Goal: Task Accomplishment & Management: Manage account settings

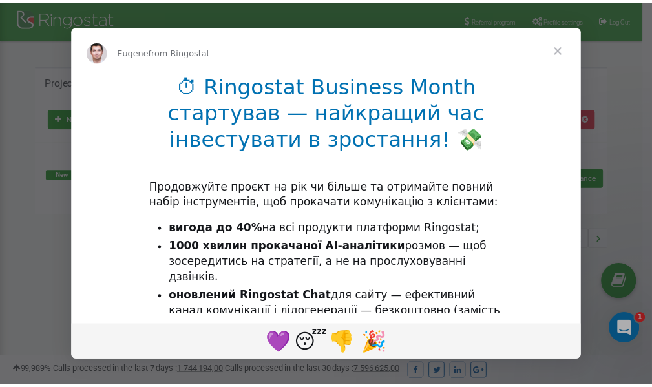
scroll to position [193, 0]
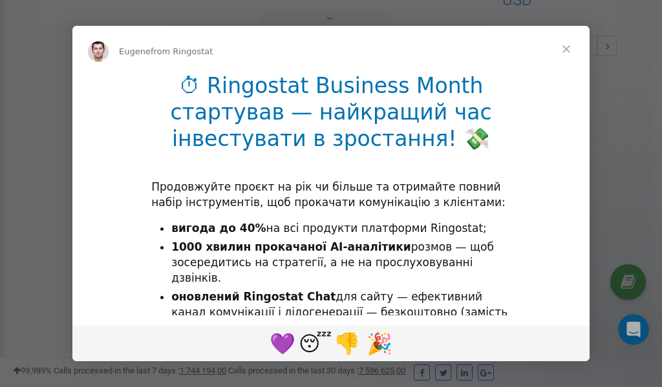
click at [570, 48] on span "Close" at bounding box center [566, 49] width 47 height 47
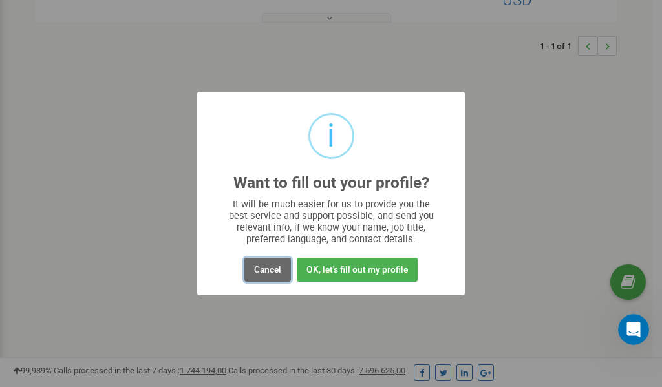
click at [272, 270] on button "Cancel" at bounding box center [267, 270] width 47 height 24
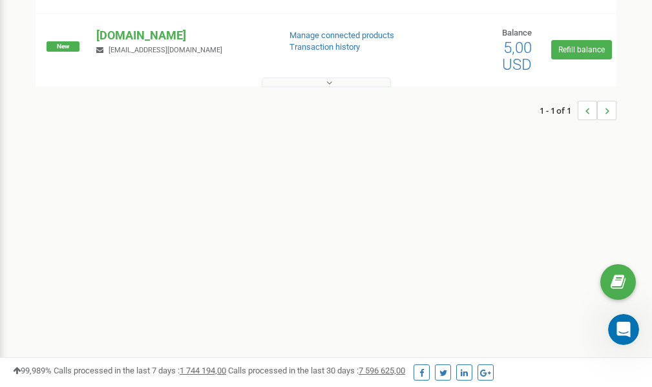
scroll to position [0, 0]
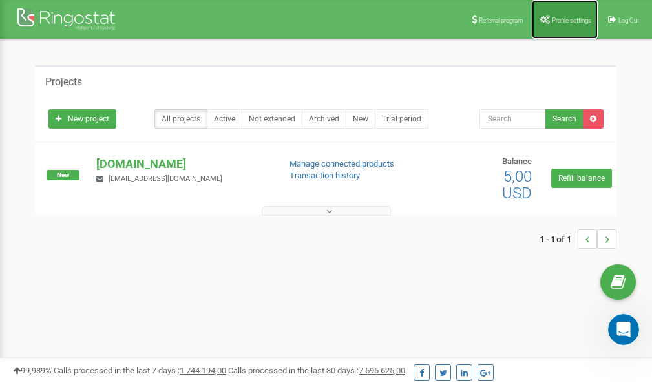
click at [572, 23] on span "Profile settings" at bounding box center [571, 20] width 39 height 7
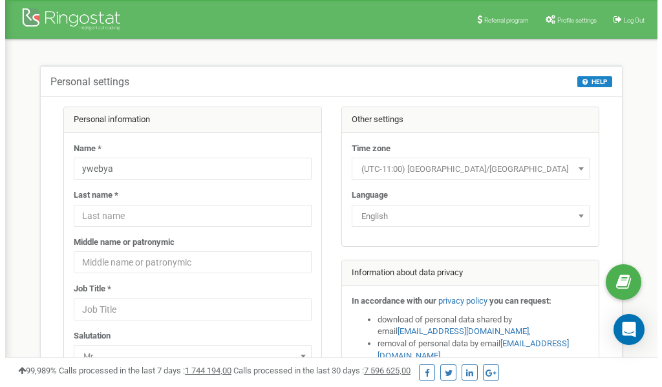
scroll to position [65, 0]
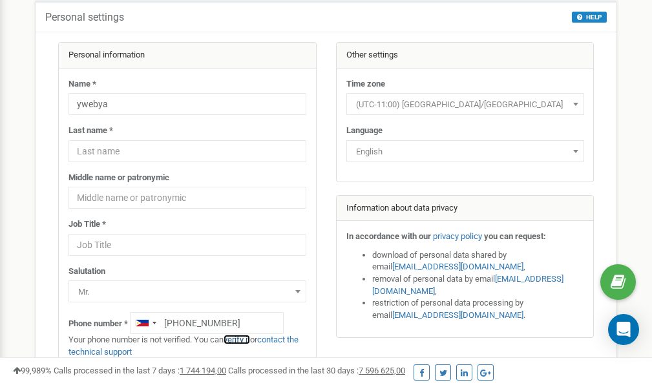
click at [245, 341] on link "verify it" at bounding box center [237, 340] width 27 height 10
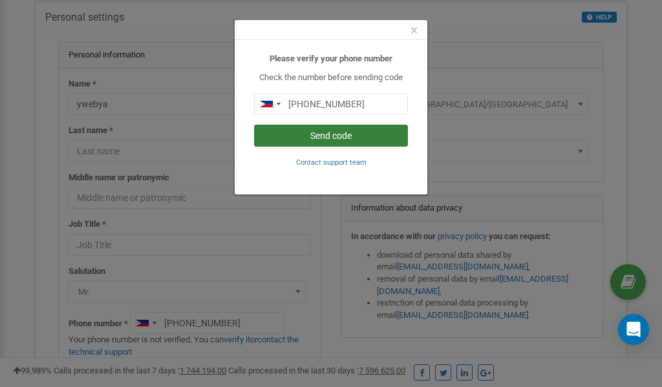
click at [309, 135] on button "Send code" at bounding box center [331, 136] width 154 height 22
